Goal: Information Seeking & Learning: Learn about a topic

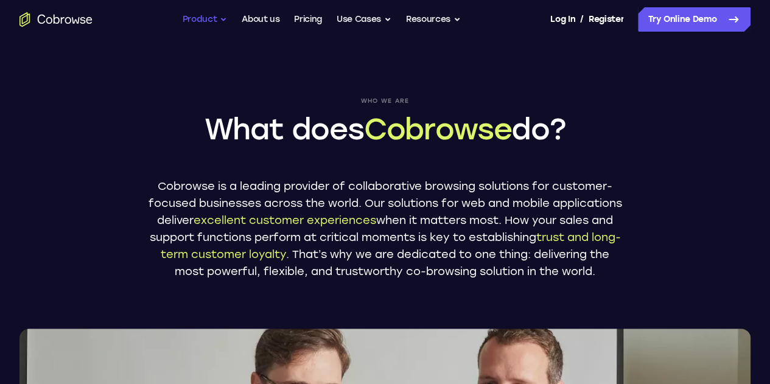
click at [224, 17] on button "Product" at bounding box center [205, 19] width 45 height 24
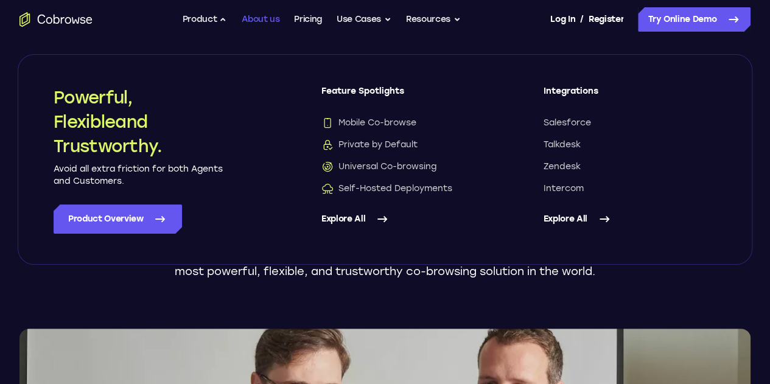
click at [271, 18] on link "About us" at bounding box center [261, 19] width 38 height 24
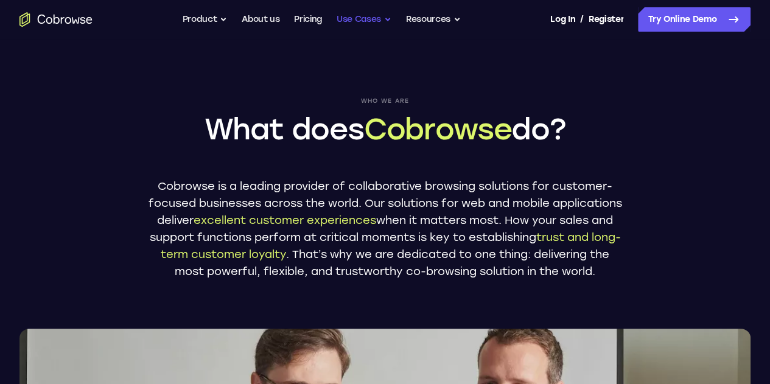
click at [346, 16] on button "Use Cases" at bounding box center [363, 19] width 55 height 24
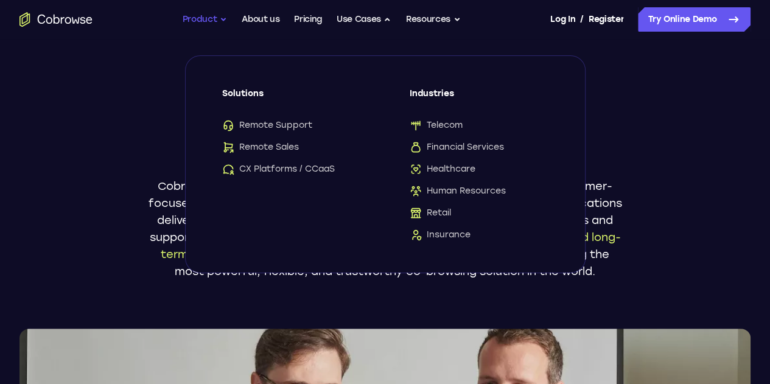
click at [212, 19] on button "Product" at bounding box center [205, 19] width 45 height 24
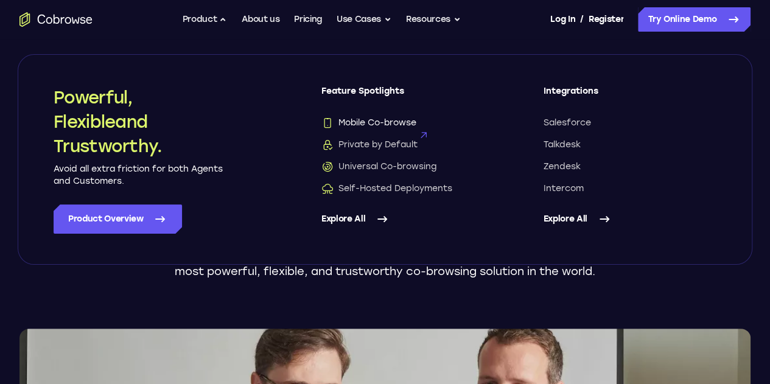
click at [395, 122] on span "Mobile Co-browse" at bounding box center [368, 123] width 95 height 12
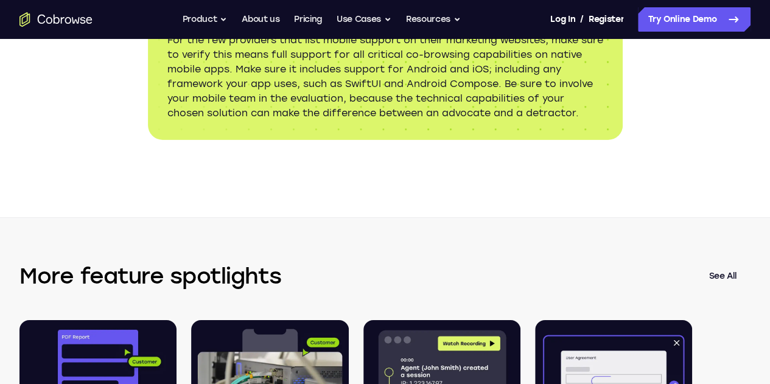
scroll to position [2068, 0]
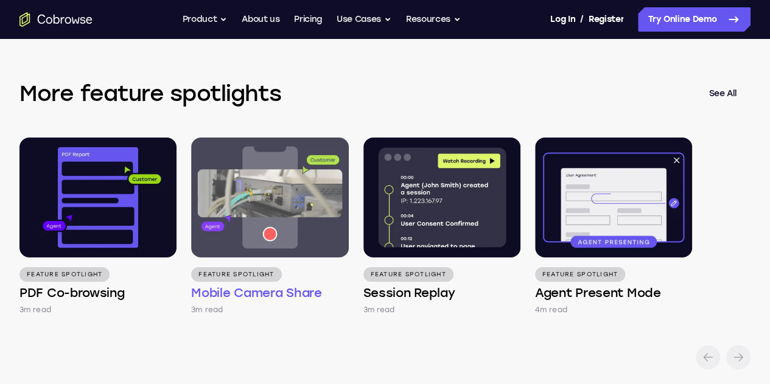
click at [294, 288] on h4 "Mobile Camera Share" at bounding box center [256, 292] width 130 height 17
